Goal: Navigation & Orientation: Find specific page/section

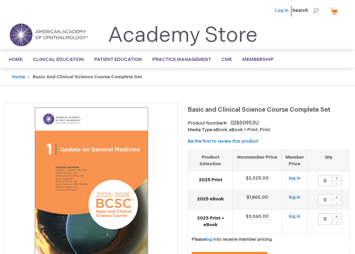
click at [285, 12] on link "Log In" at bounding box center [282, 11] width 14 height 6
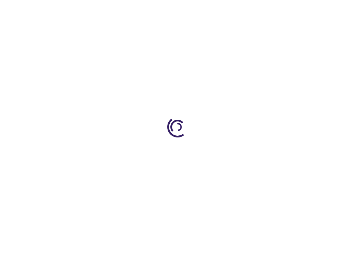
type input "0"
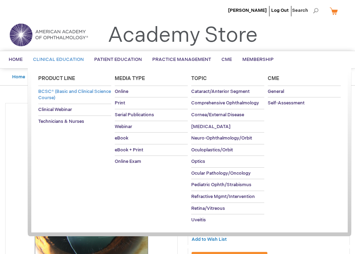
click at [58, 93] on span "BCSC® (Basic and Clinical Science Course)" at bounding box center [74, 95] width 73 height 12
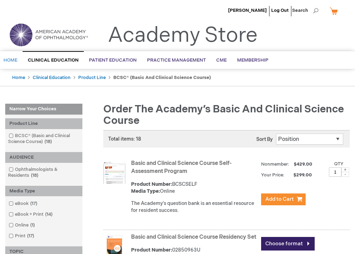
click at [12, 60] on span "Home" at bounding box center [10, 60] width 14 height 6
click at [243, 7] on li "[PERSON_NAME]" at bounding box center [247, 10] width 42 height 21
click at [18, 60] on span "Home" at bounding box center [16, 60] width 14 height 6
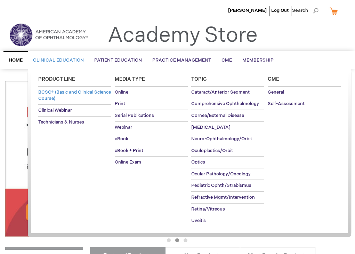
click at [68, 96] on link "BCSC® (Basic and Clinical Science Course)" at bounding box center [74, 95] width 73 height 18
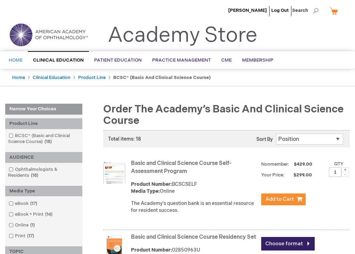
click at [15, 61] on span "Home" at bounding box center [16, 60] width 14 height 6
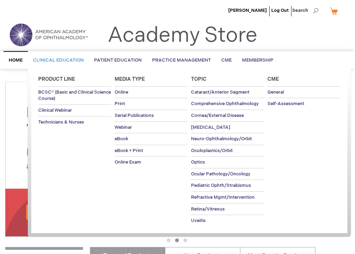
click at [56, 60] on li "Clinical Education Product Line BCSC® (Basic and Clinical Science Course) Clini…" at bounding box center [58, 60] width 61 height 17
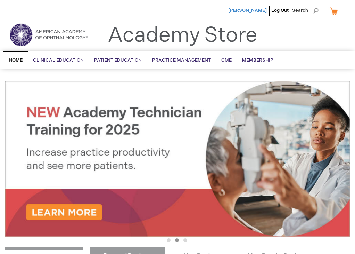
click at [250, 9] on span "[PERSON_NAME]" at bounding box center [247, 11] width 39 height 6
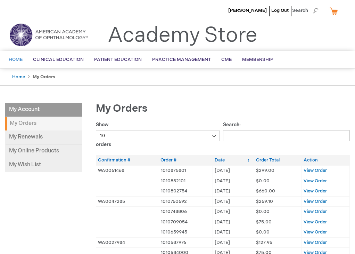
click at [14, 57] on span "Home" at bounding box center [16, 60] width 14 height 6
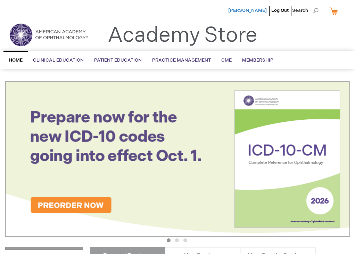
click at [255, 12] on span "[PERSON_NAME]" at bounding box center [247, 11] width 39 height 6
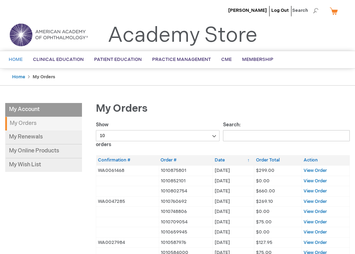
click at [21, 57] on span "Home" at bounding box center [16, 60] width 14 height 6
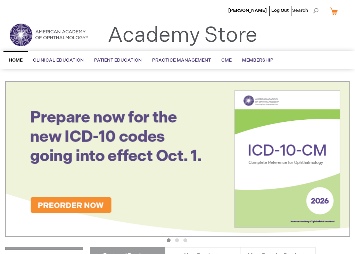
click at [17, 59] on span "Home" at bounding box center [16, 60] width 14 height 6
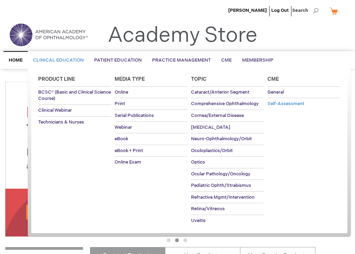
click at [281, 101] on span "Self-Assessment" at bounding box center [285, 104] width 37 height 6
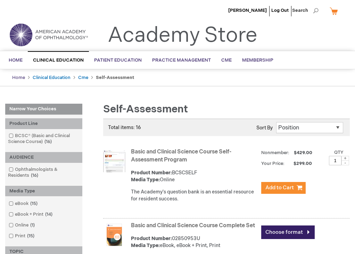
click at [17, 77] on link "Home" at bounding box center [18, 78] width 13 height 6
